Goal: Navigation & Orientation: Find specific page/section

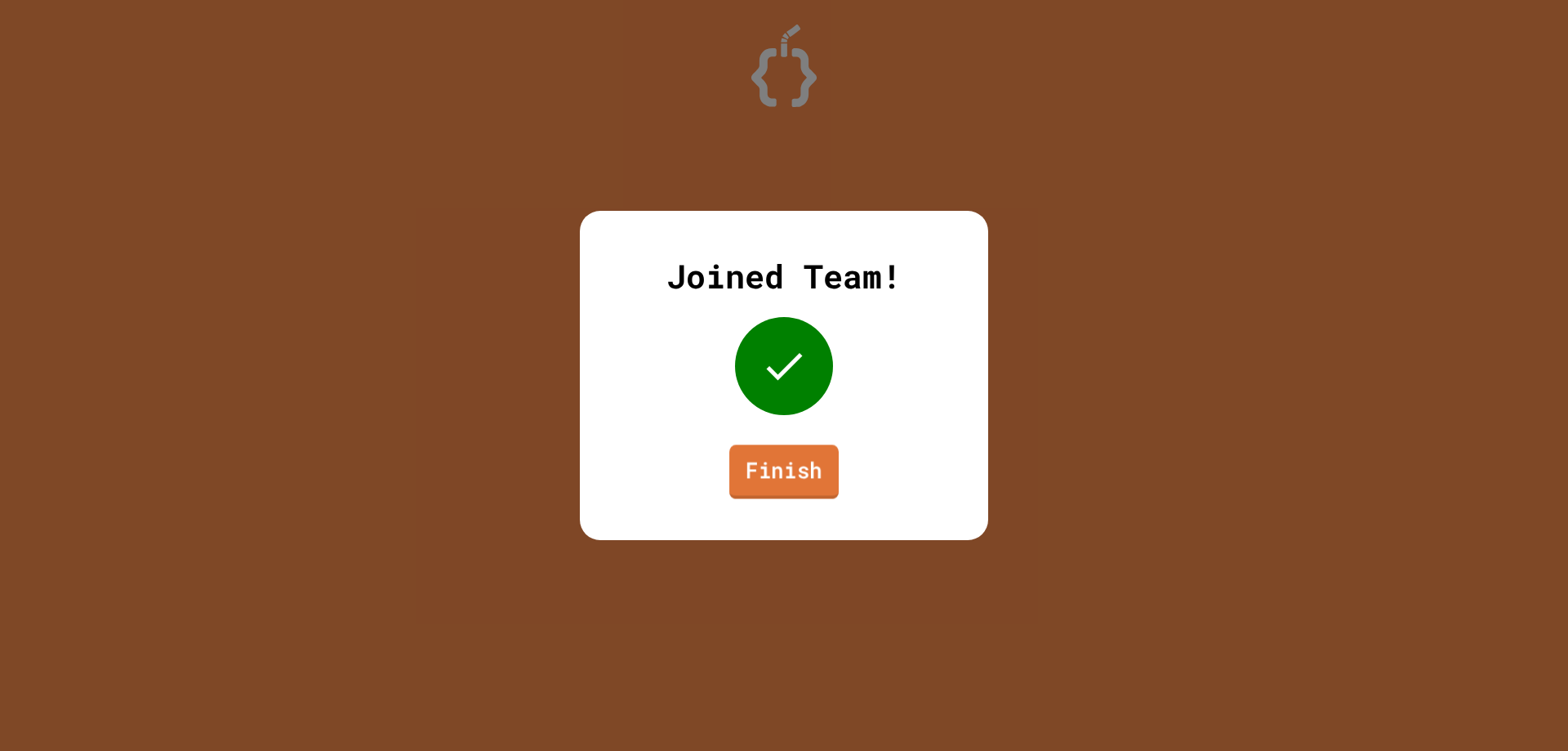
click at [775, 472] on link "Finish" at bounding box center [784, 471] width 110 height 54
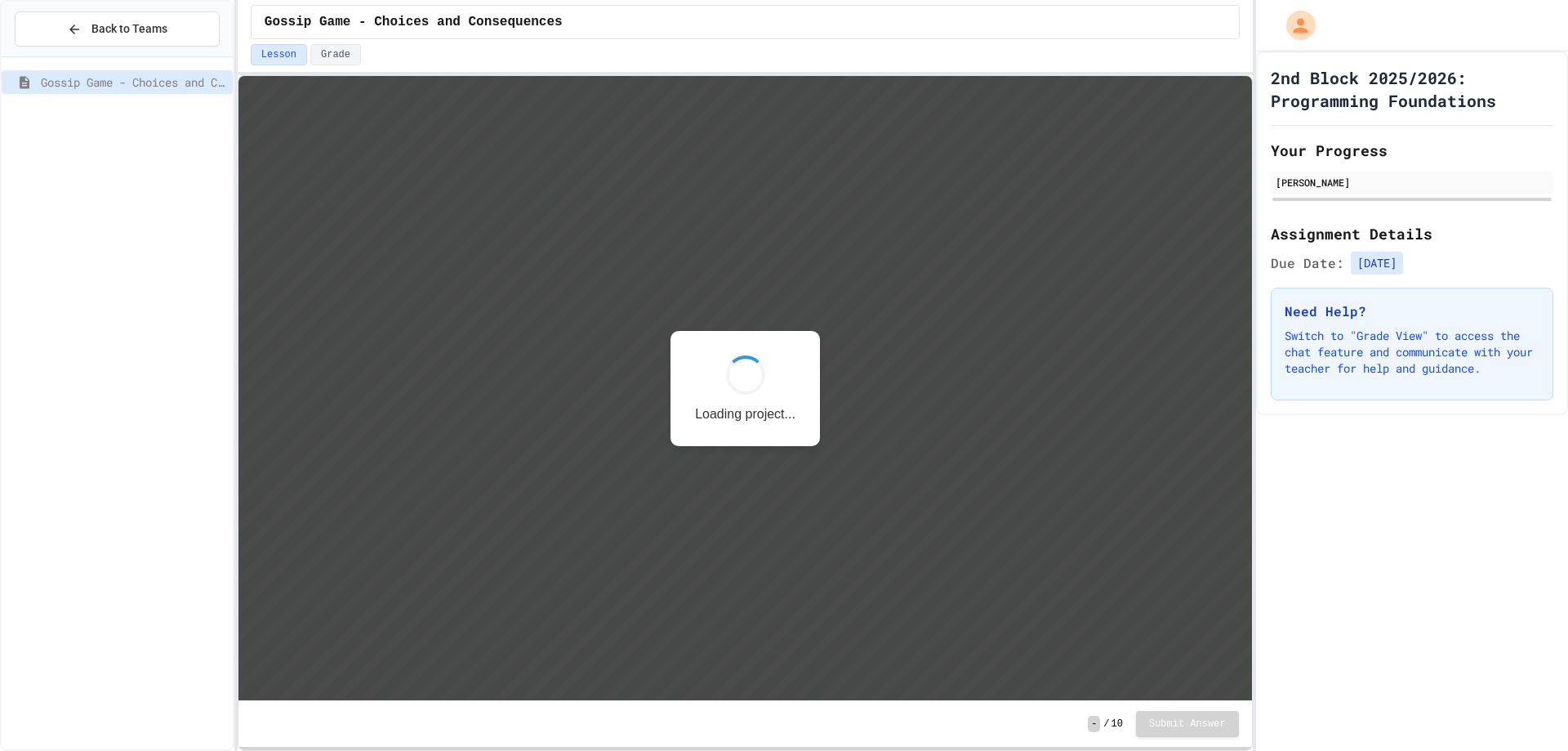
scroll to position [2, 0]
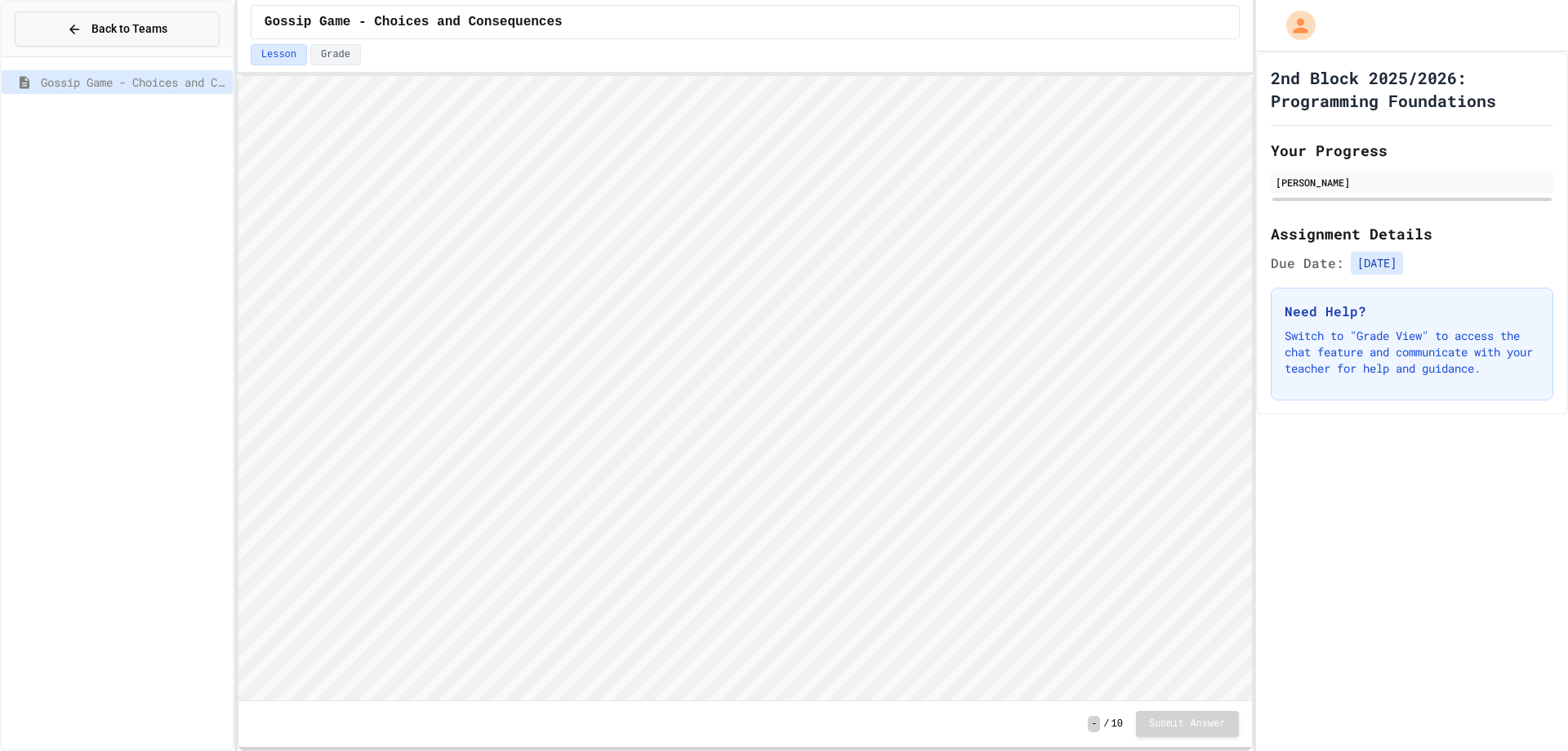
click at [180, 29] on button "Back to Teams" at bounding box center [116, 29] width 205 height 35
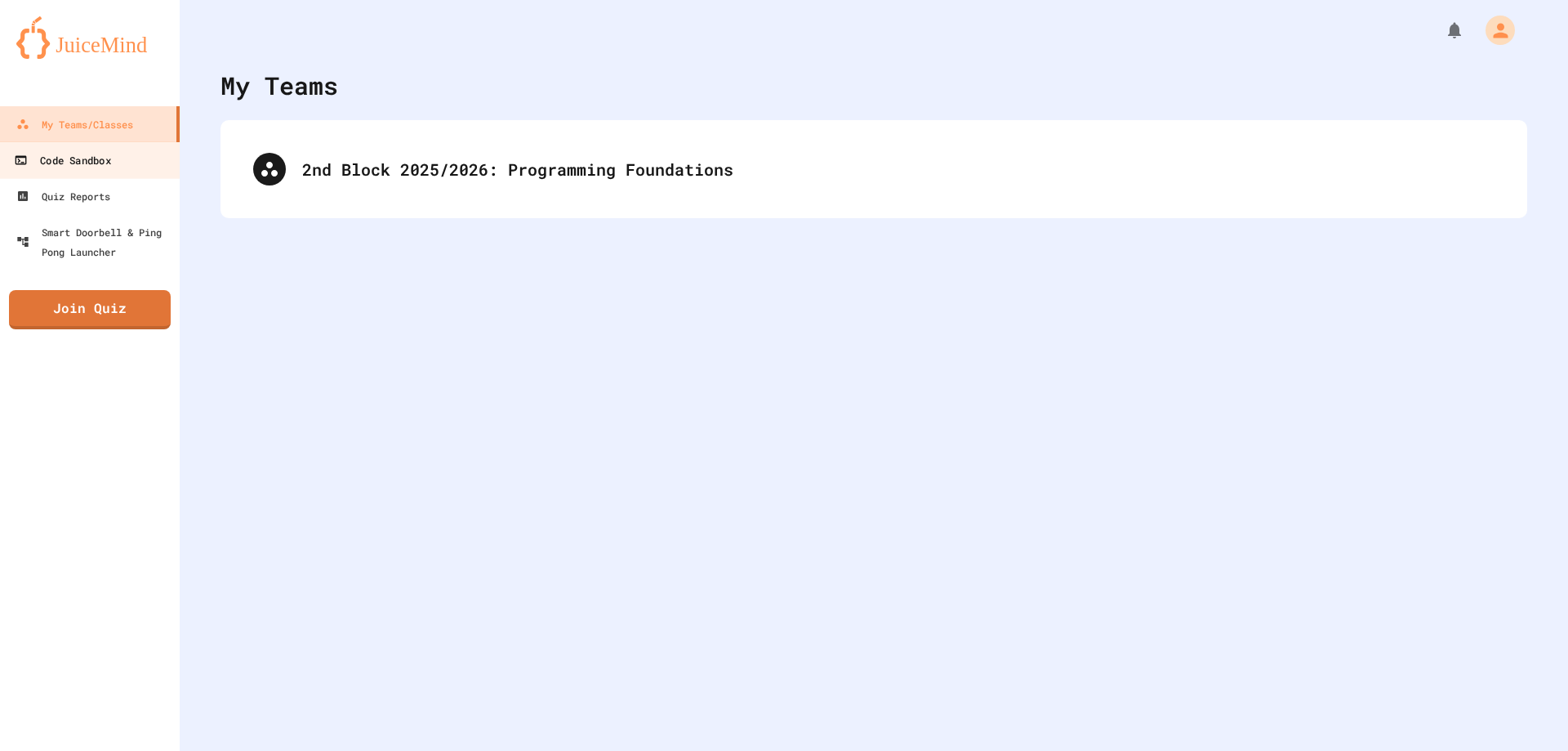
click at [140, 158] on link "Code Sandbox" at bounding box center [89, 160] width 185 height 37
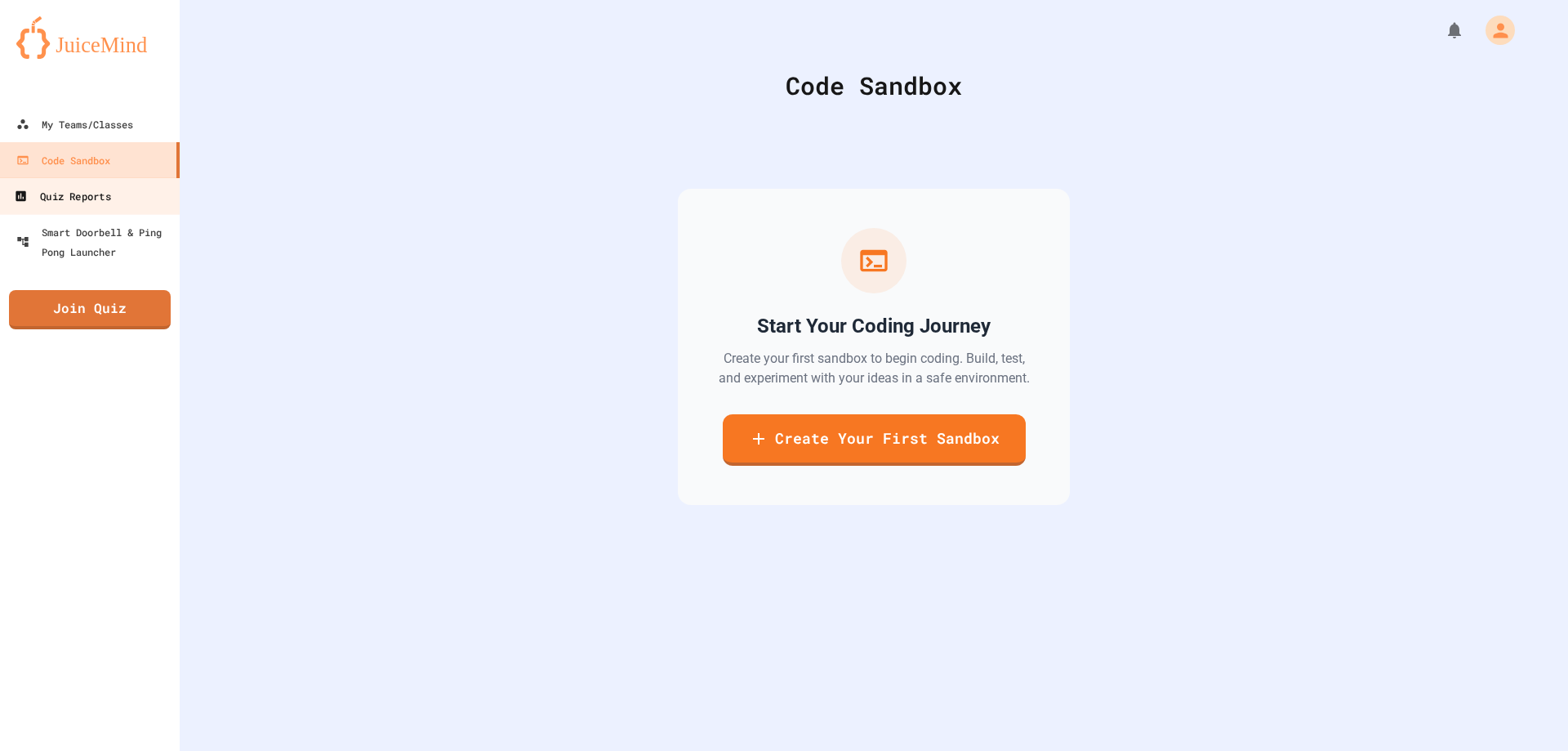
click at [148, 188] on link "Quiz Reports" at bounding box center [89, 196] width 185 height 37
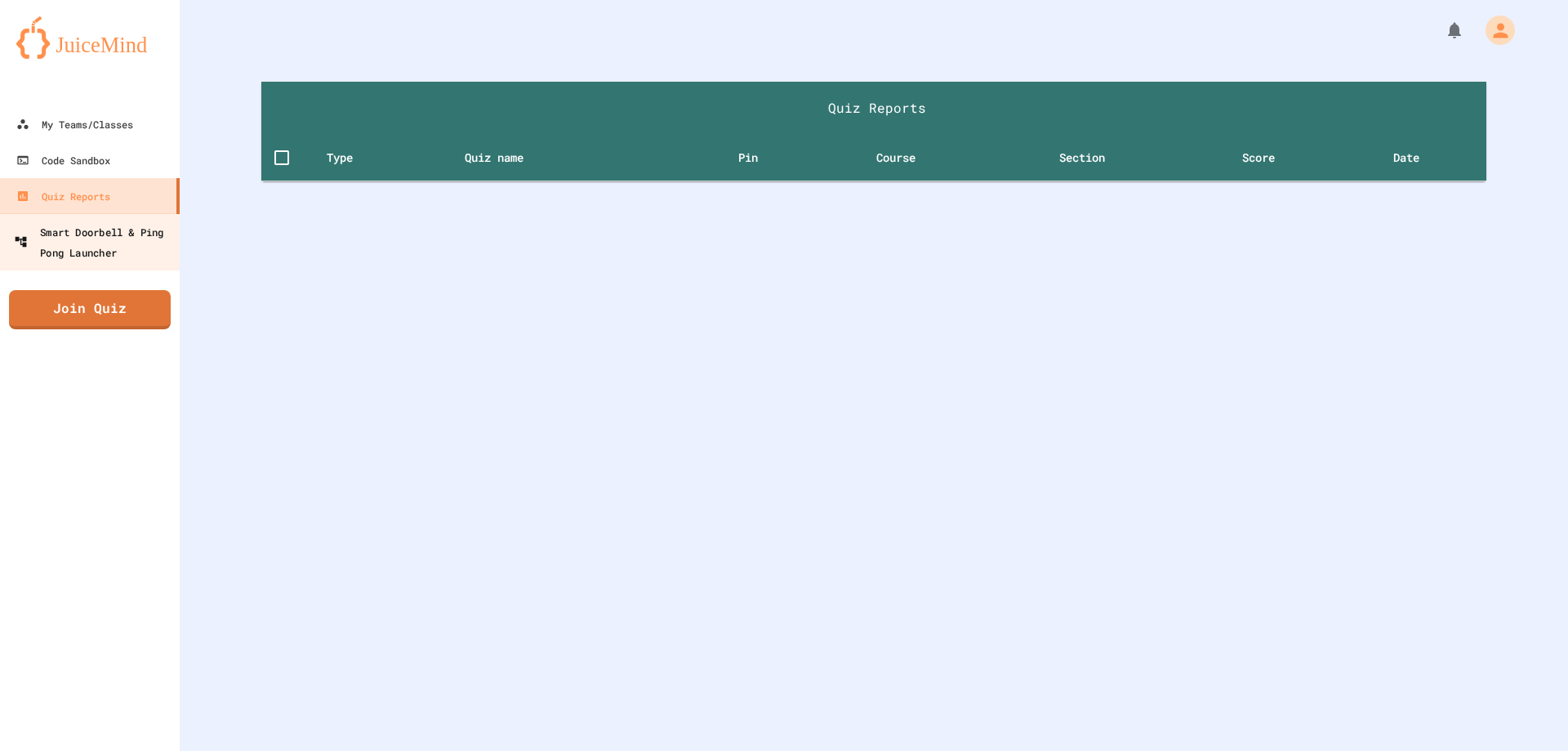
click at [155, 229] on div "Smart Doorbell & Ping Pong Launcher" at bounding box center [94, 241] width 161 height 40
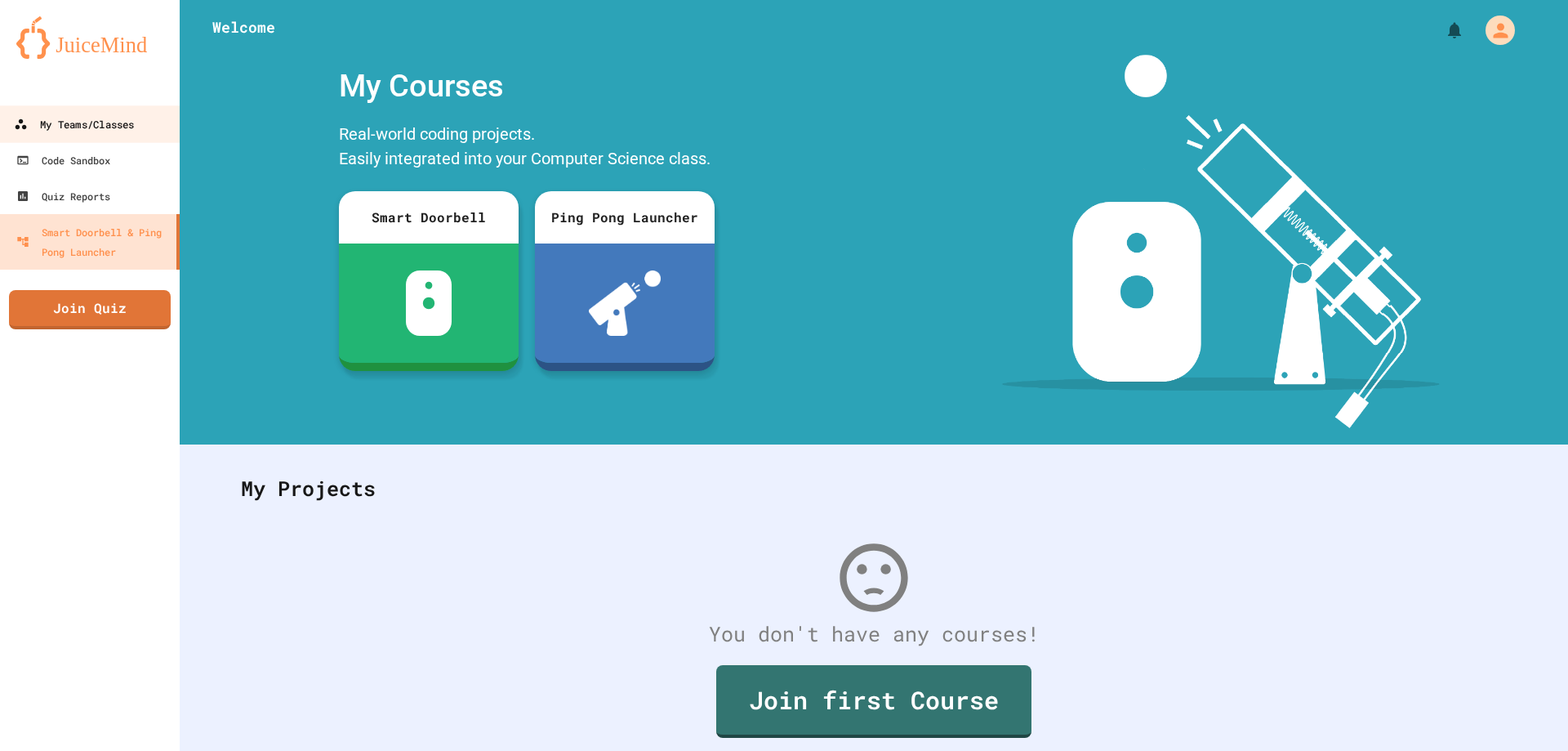
click at [134, 125] on div "My Teams/Classes" at bounding box center [73, 124] width 120 height 21
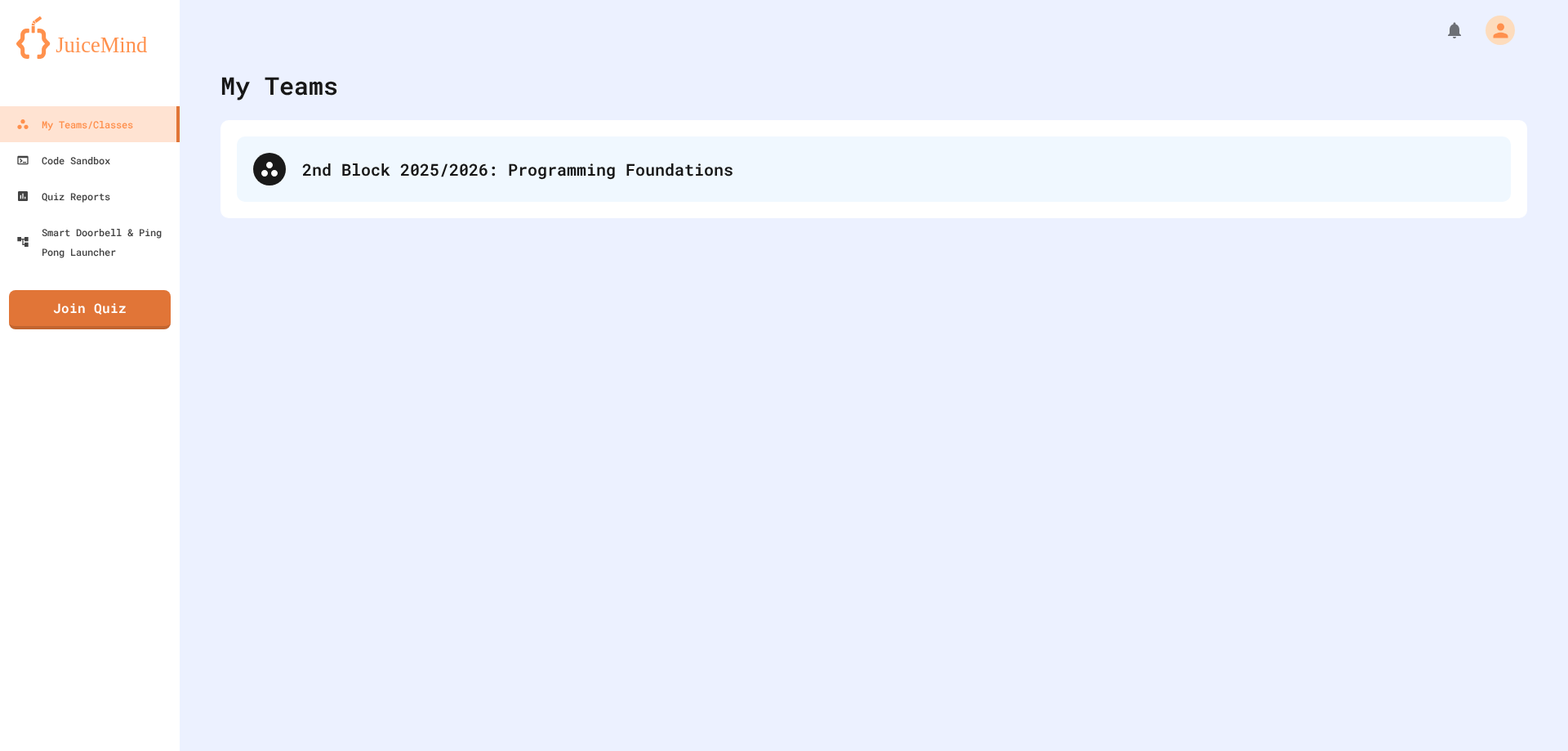
click at [453, 193] on div "2nd Block 2025/2026: Programming Foundations" at bounding box center [873, 168] width 1273 height 66
